Goal: Find specific page/section: Find specific page/section

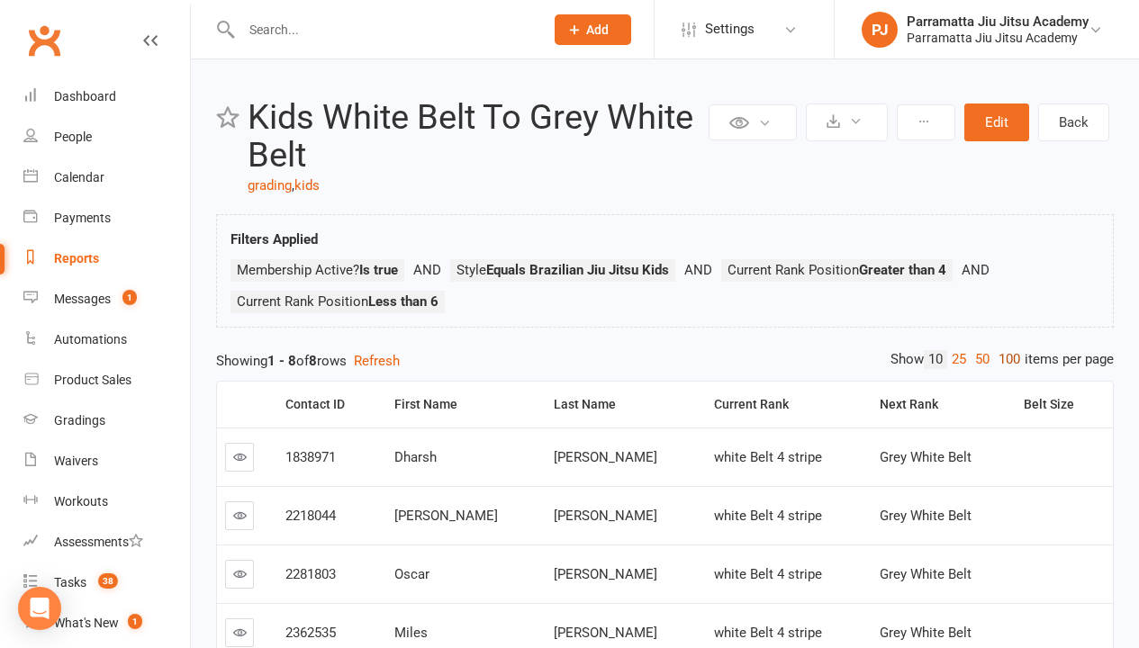
click at [1005, 359] on link "100" at bounding box center [1009, 359] width 31 height 19
click at [231, 627] on link at bounding box center [239, 633] width 29 height 29
